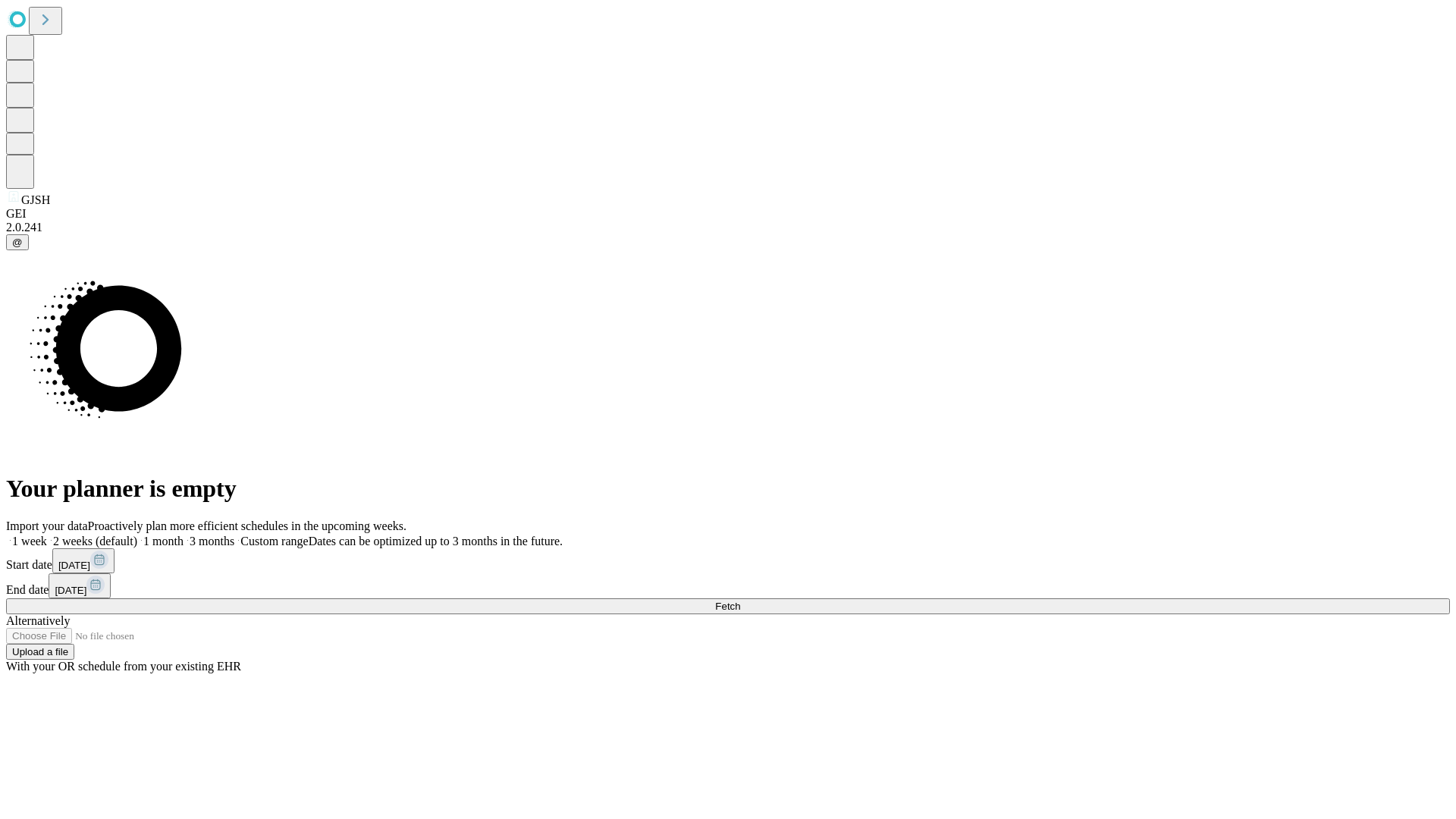
click at [740, 601] on span "Fetch" at bounding box center [727, 606] width 25 height 11
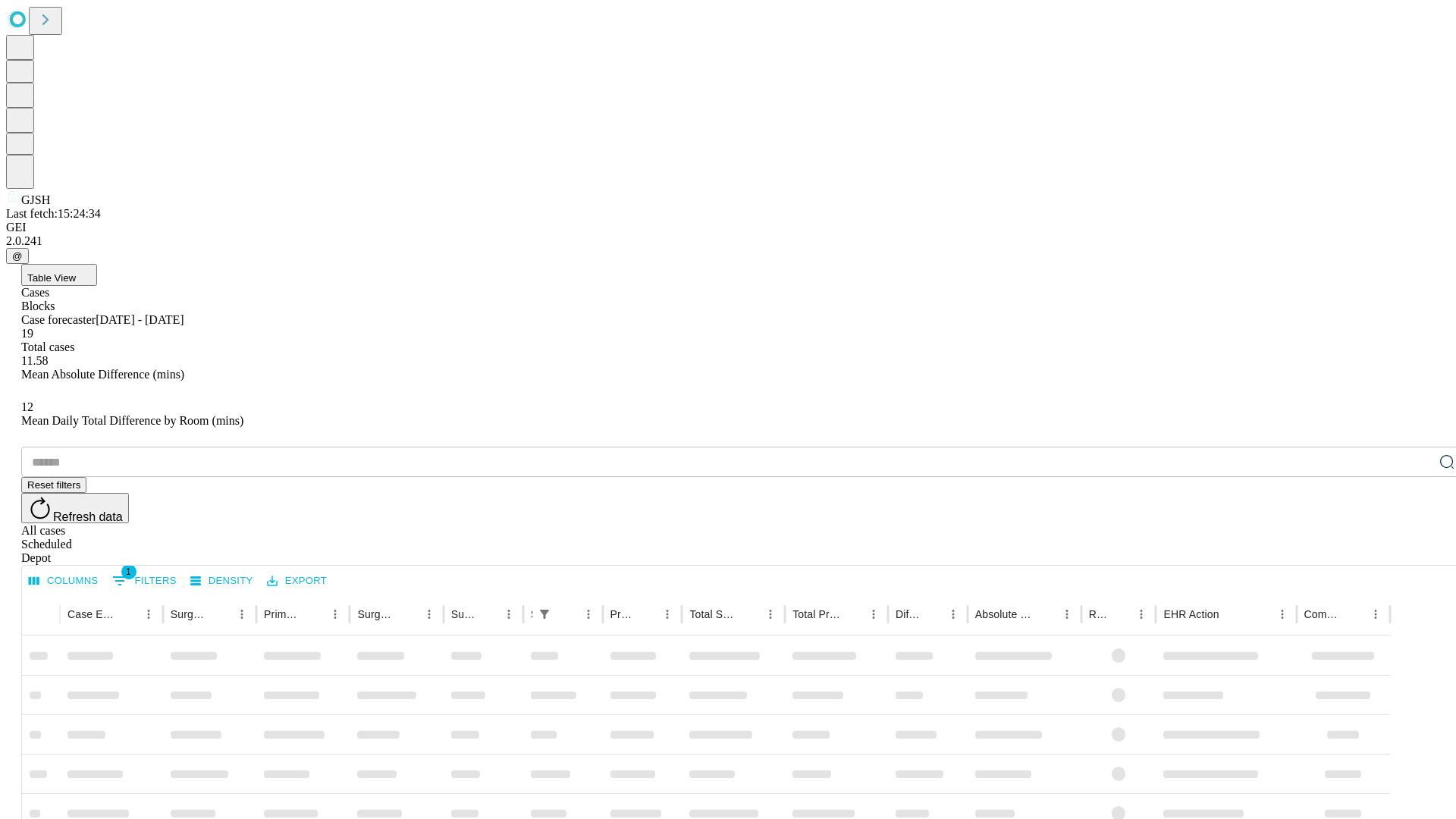
click at [76, 272] on span "Table View" at bounding box center [51, 278] width 48 height 11
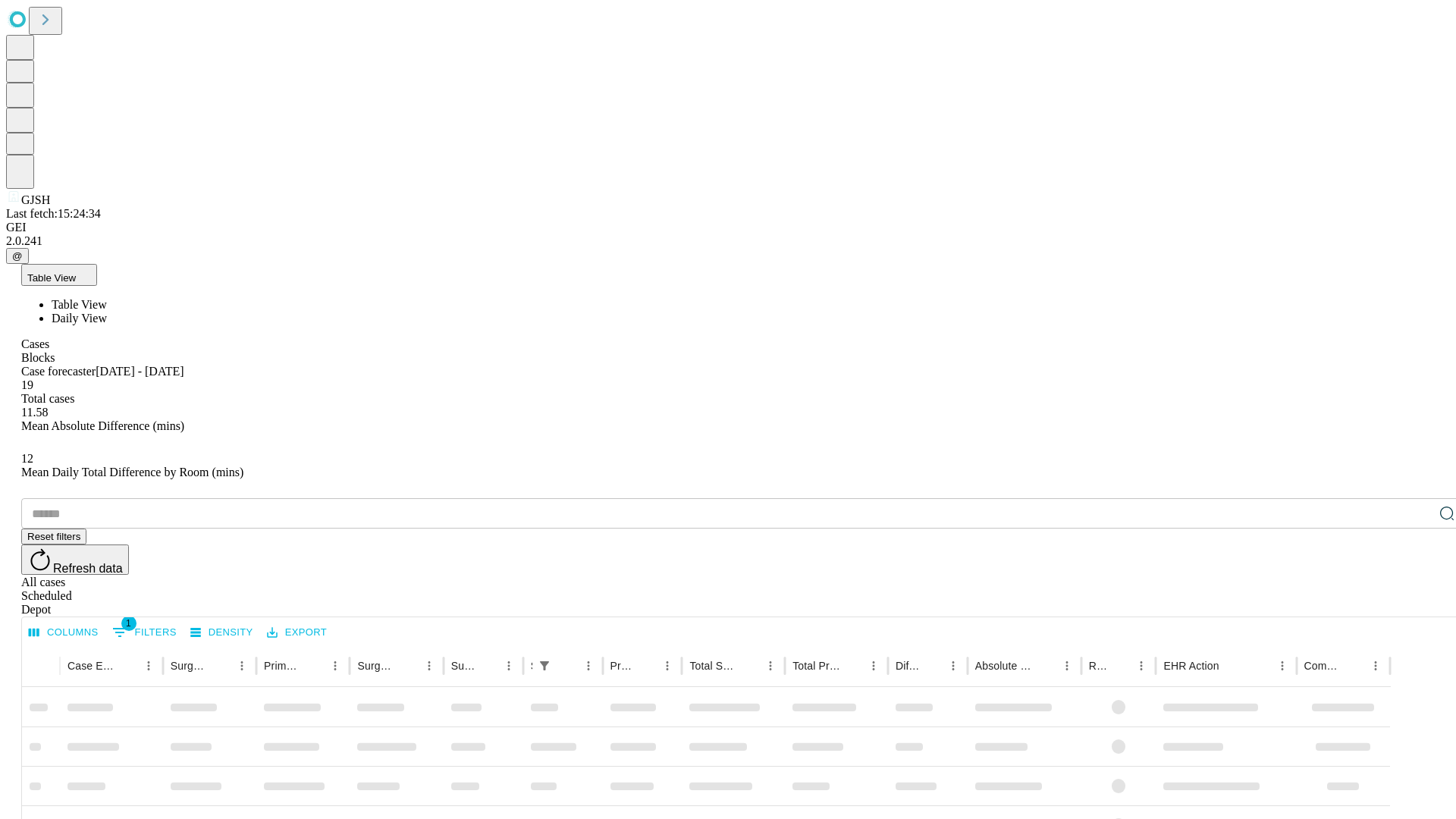
click at [107, 311] on span "Daily View" at bounding box center [79, 317] width 55 height 13
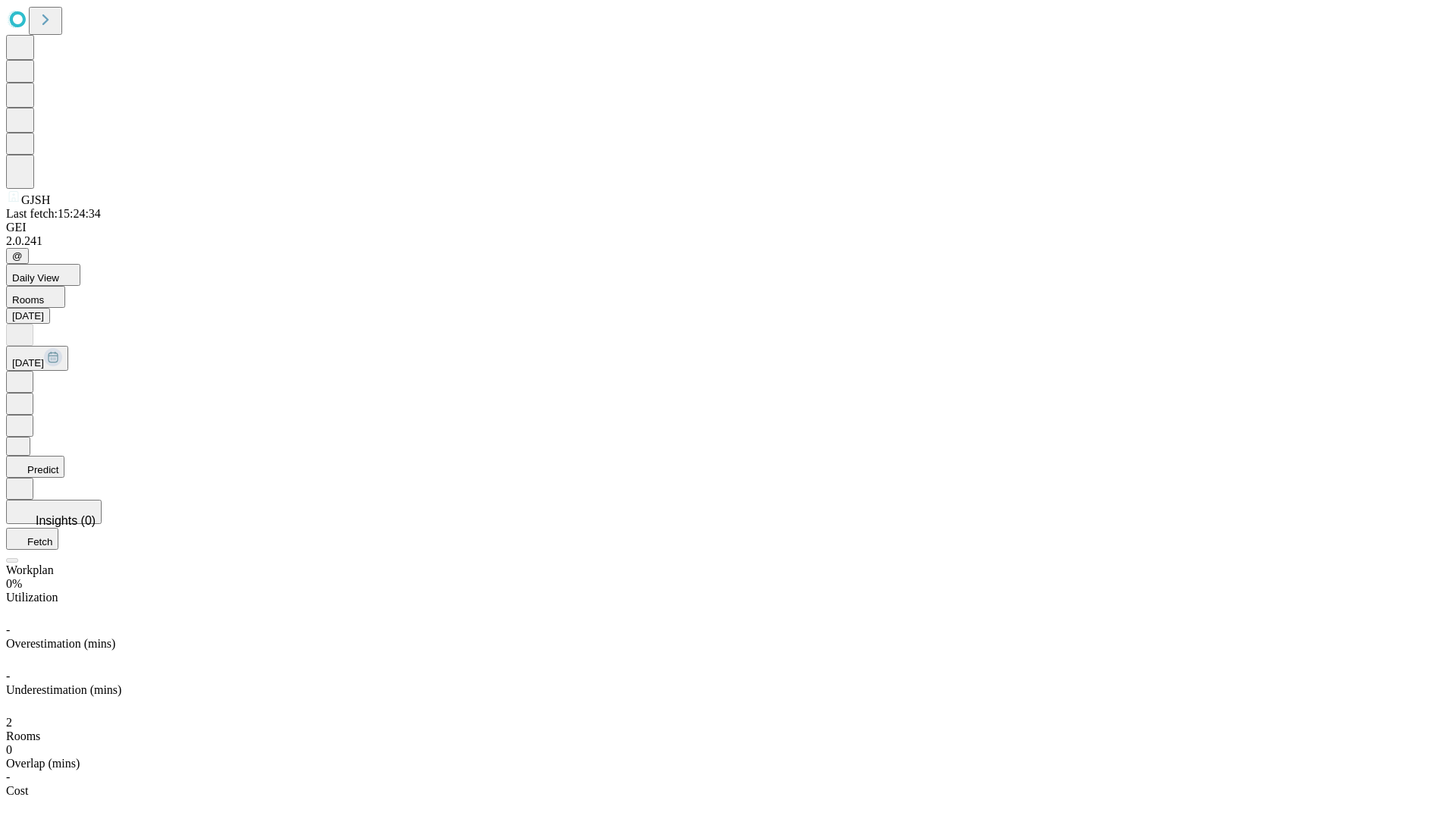
click at [64, 456] on button "Predict" at bounding box center [35, 467] width 59 height 22
